Goal: Information Seeking & Learning: Learn about a topic

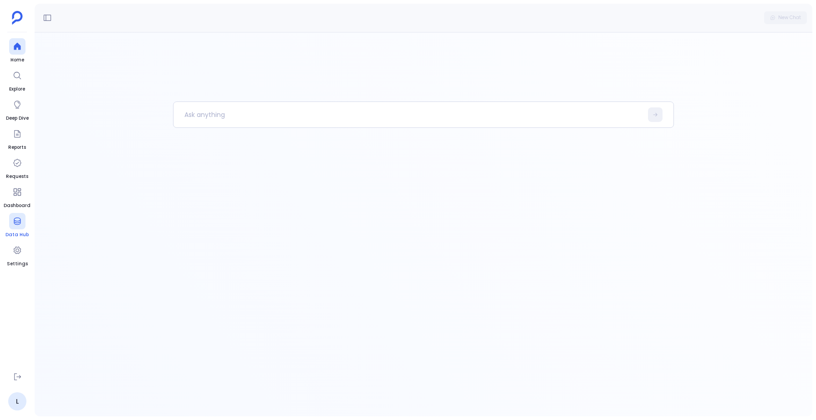
click at [18, 223] on icon at bounding box center [17, 221] width 7 height 7
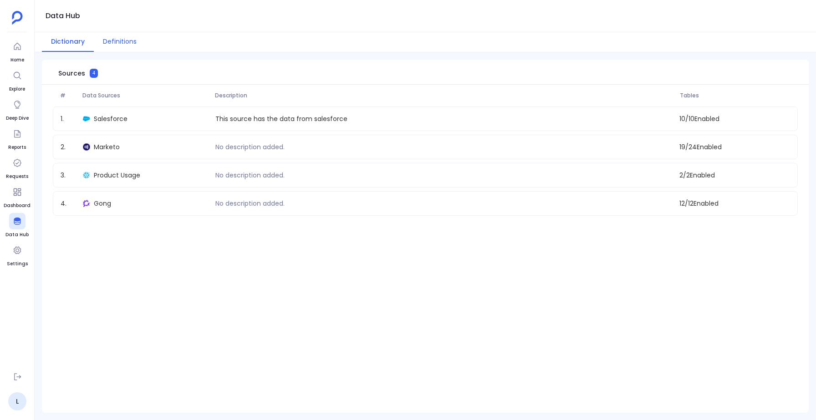
click at [107, 36] on button "Definitions" at bounding box center [120, 42] width 52 height 20
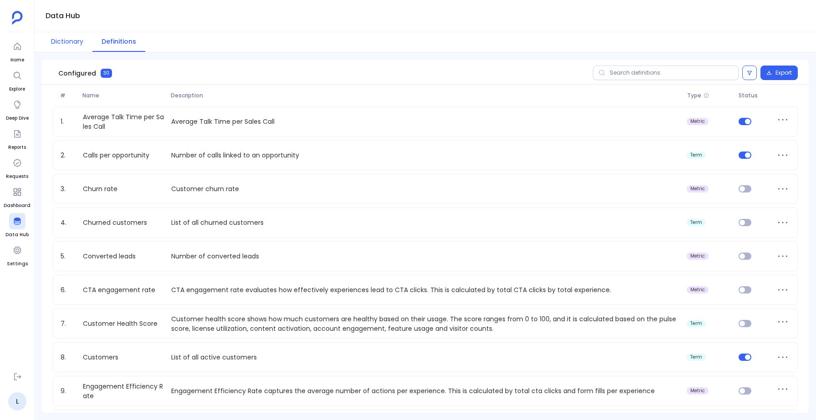
click at [70, 43] on button "Dictionary" at bounding box center [67, 42] width 51 height 20
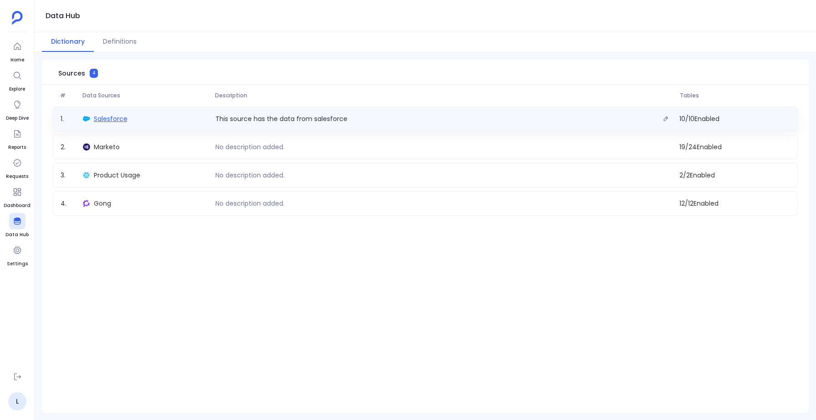
click at [107, 119] on span "Salesforce" at bounding box center [111, 118] width 34 height 9
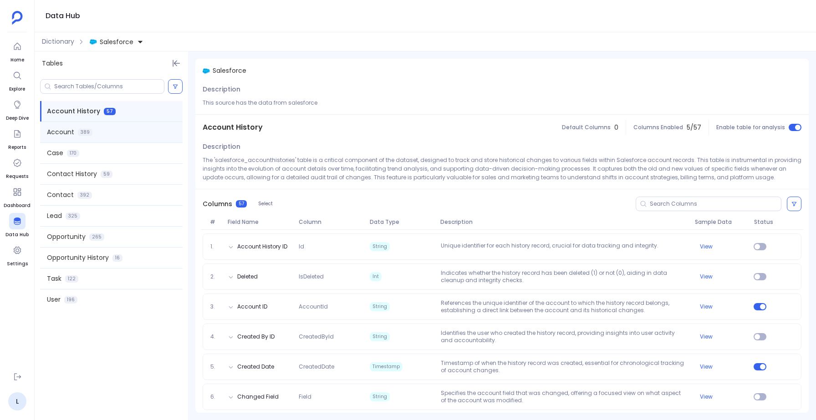
click at [148, 136] on div "Account 389" at bounding box center [111, 132] width 142 height 20
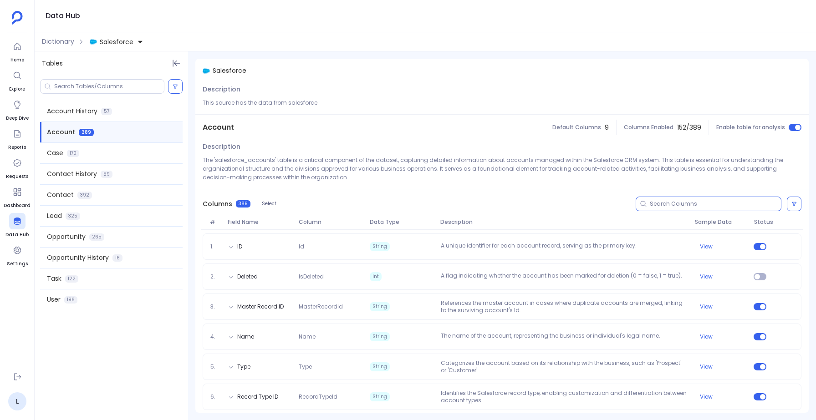
click at [661, 202] on input at bounding box center [715, 203] width 131 height 7
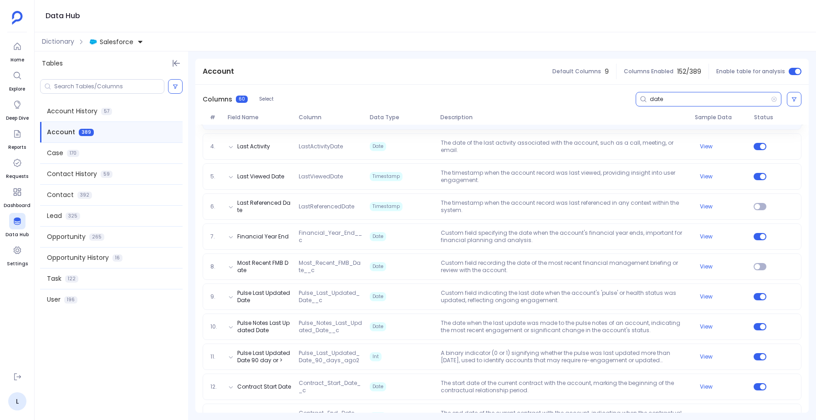
scroll to position [191, 0]
type input "date"
click at [772, 98] on icon at bounding box center [774, 99] width 6 height 7
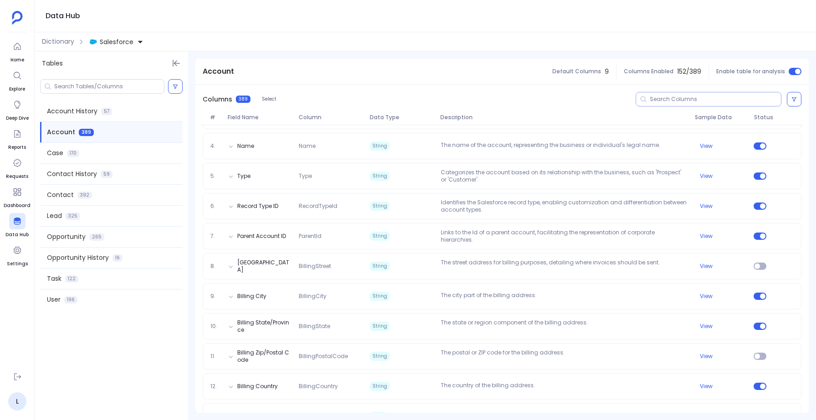
click at [653, 99] on input at bounding box center [715, 99] width 131 height 7
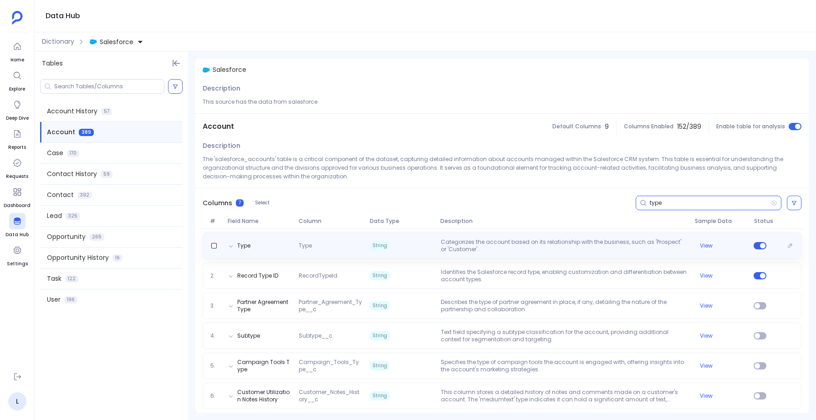
type input "type"
click at [461, 248] on p "Categorizes the account based on its relationship with the business, such as 'P…" at bounding box center [564, 246] width 254 height 15
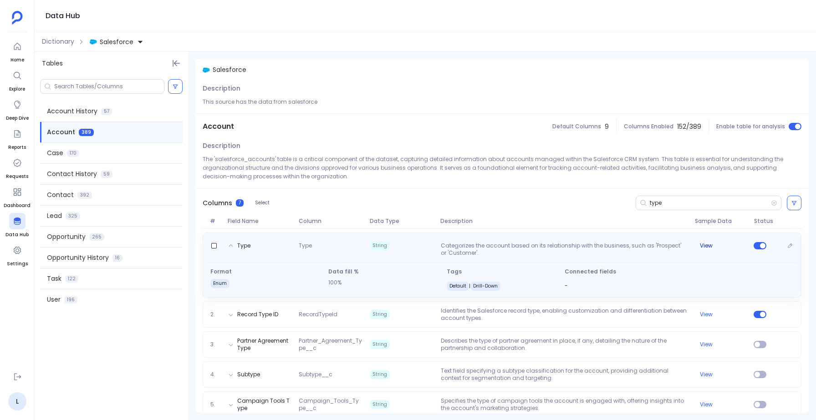
click at [702, 247] on button "View" at bounding box center [706, 245] width 13 height 7
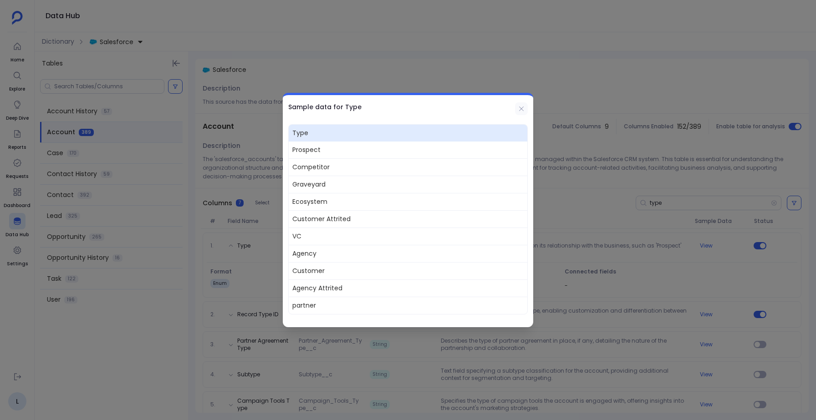
click at [517, 112] on button at bounding box center [521, 108] width 13 height 13
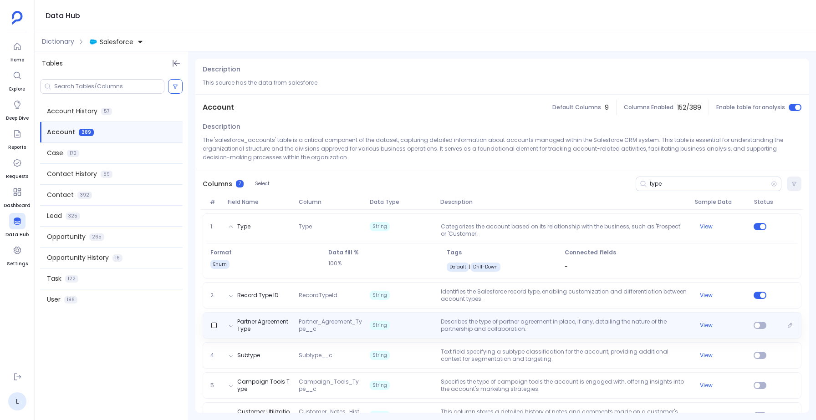
scroll to position [0, 0]
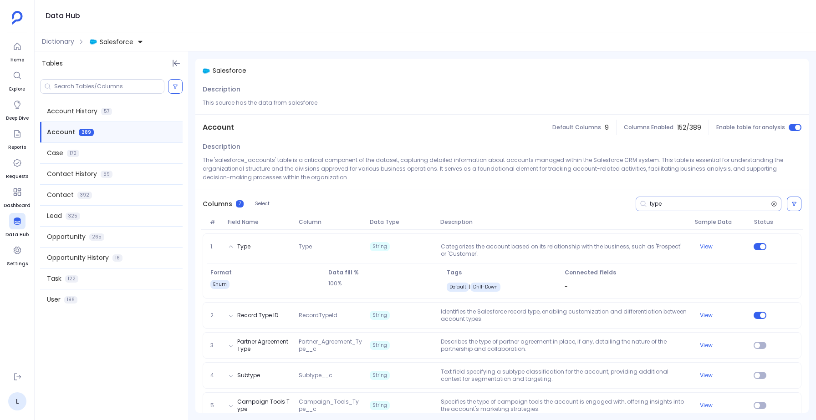
click at [772, 205] on icon at bounding box center [774, 203] width 6 height 7
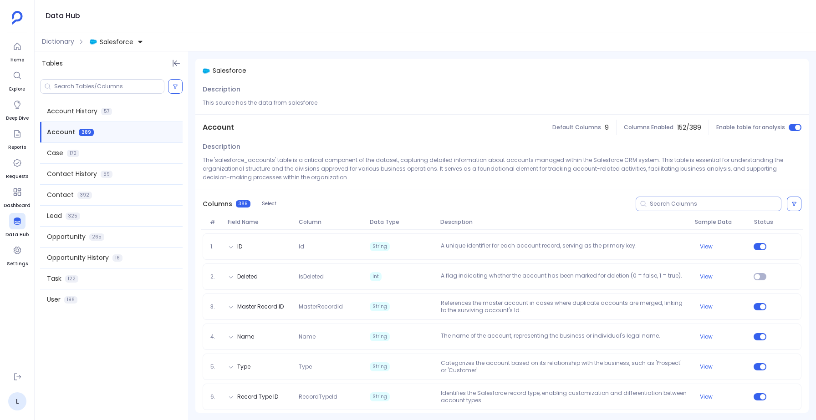
click at [772, 208] on div at bounding box center [708, 204] width 146 height 15
click at [762, 201] on input at bounding box center [715, 203] width 131 height 7
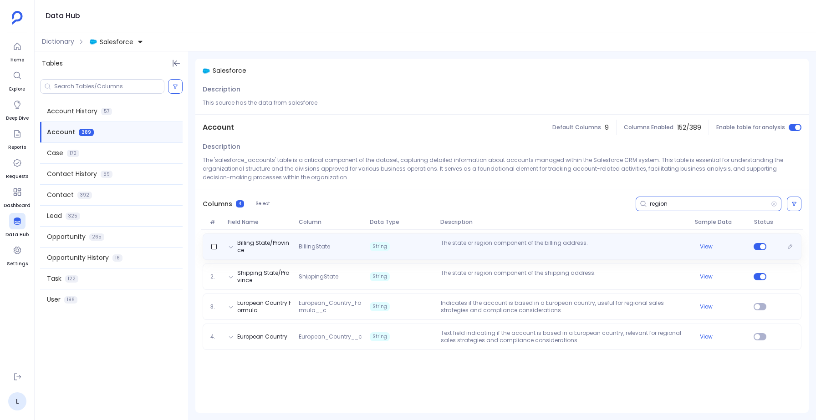
type input "region"
click at [461, 252] on p "The state or region component of the billing address." at bounding box center [564, 246] width 254 height 15
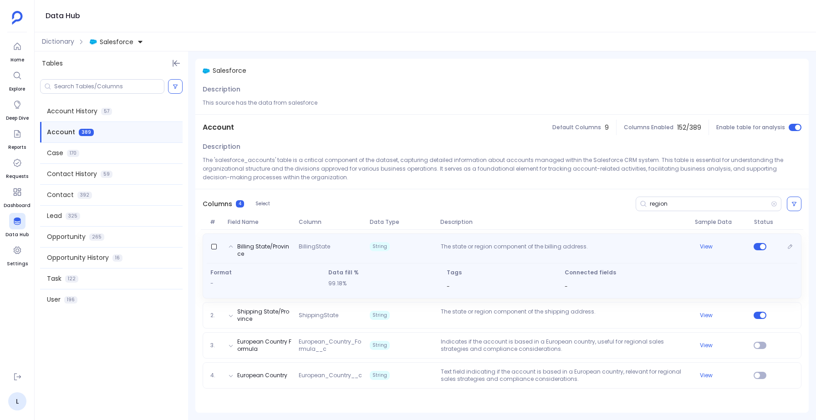
click at [461, 252] on p "The state or region component of the billing address." at bounding box center [564, 250] width 254 height 15
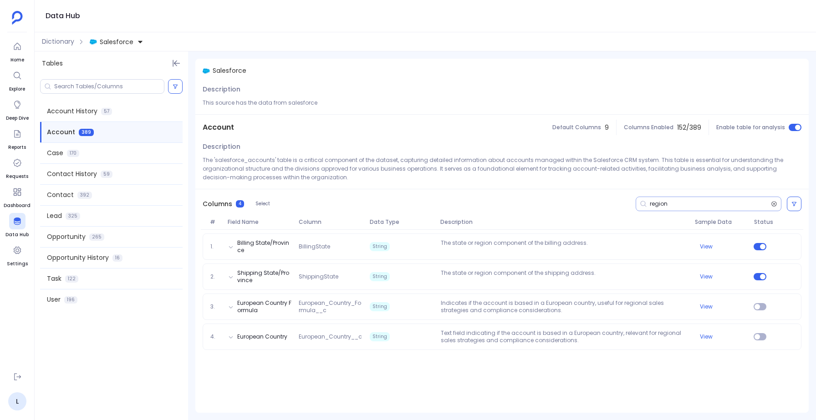
click at [774, 203] on icon at bounding box center [774, 203] width 5 height 5
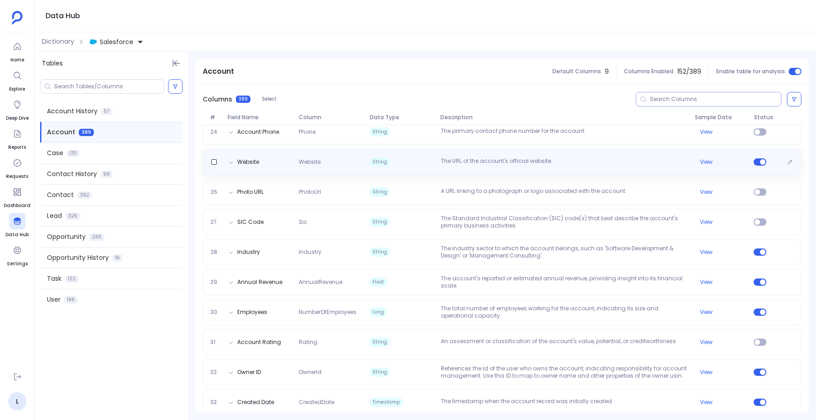
scroll to position [806, 0]
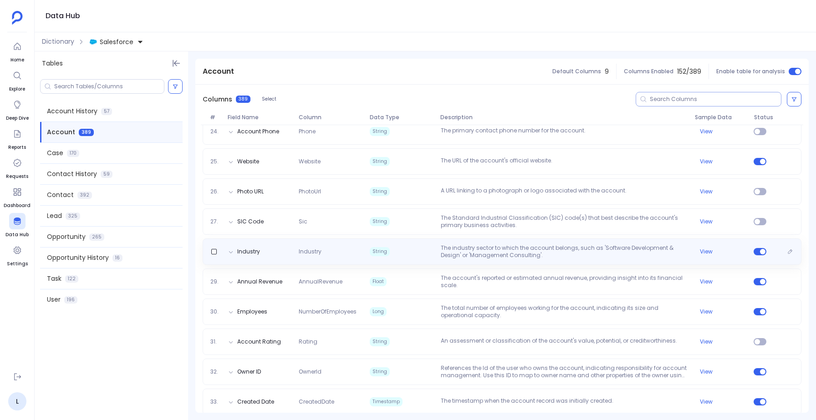
click at [502, 255] on p "The industry sector to which the account belongs, such as 'Software Development…" at bounding box center [564, 251] width 254 height 15
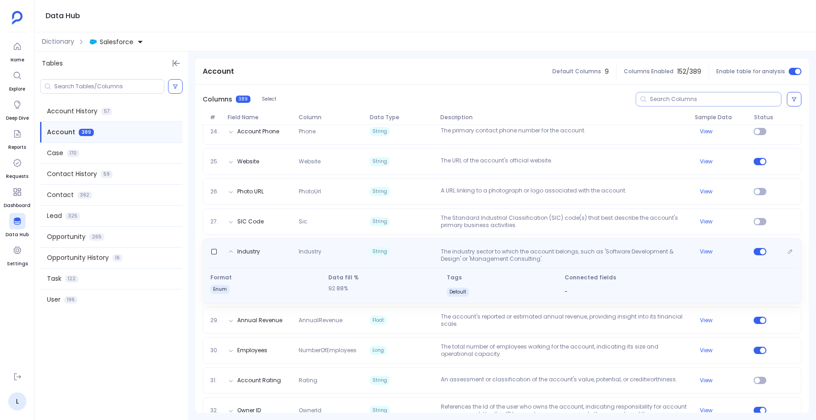
click at [502, 255] on p "The industry sector to which the account belongs, such as 'Software Development…" at bounding box center [564, 255] width 254 height 15
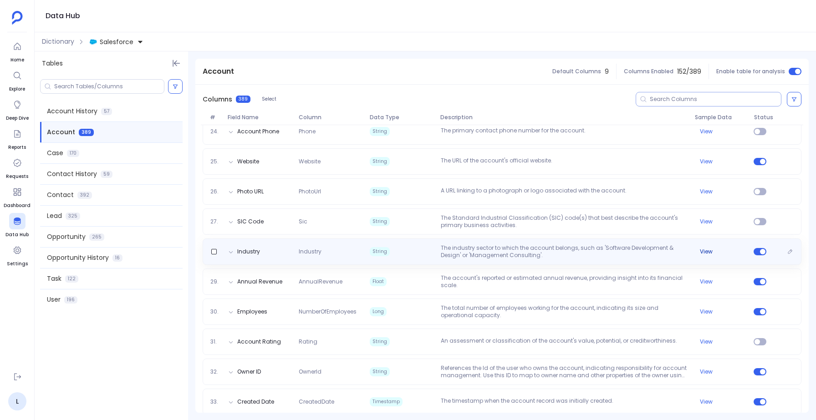
click at [701, 249] on button "View" at bounding box center [706, 251] width 13 height 7
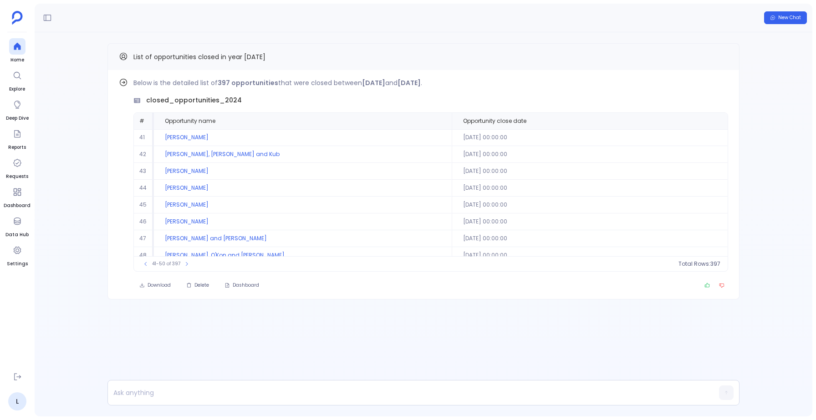
scroll to position [41, 0]
